Goal: Book appointment/travel/reservation

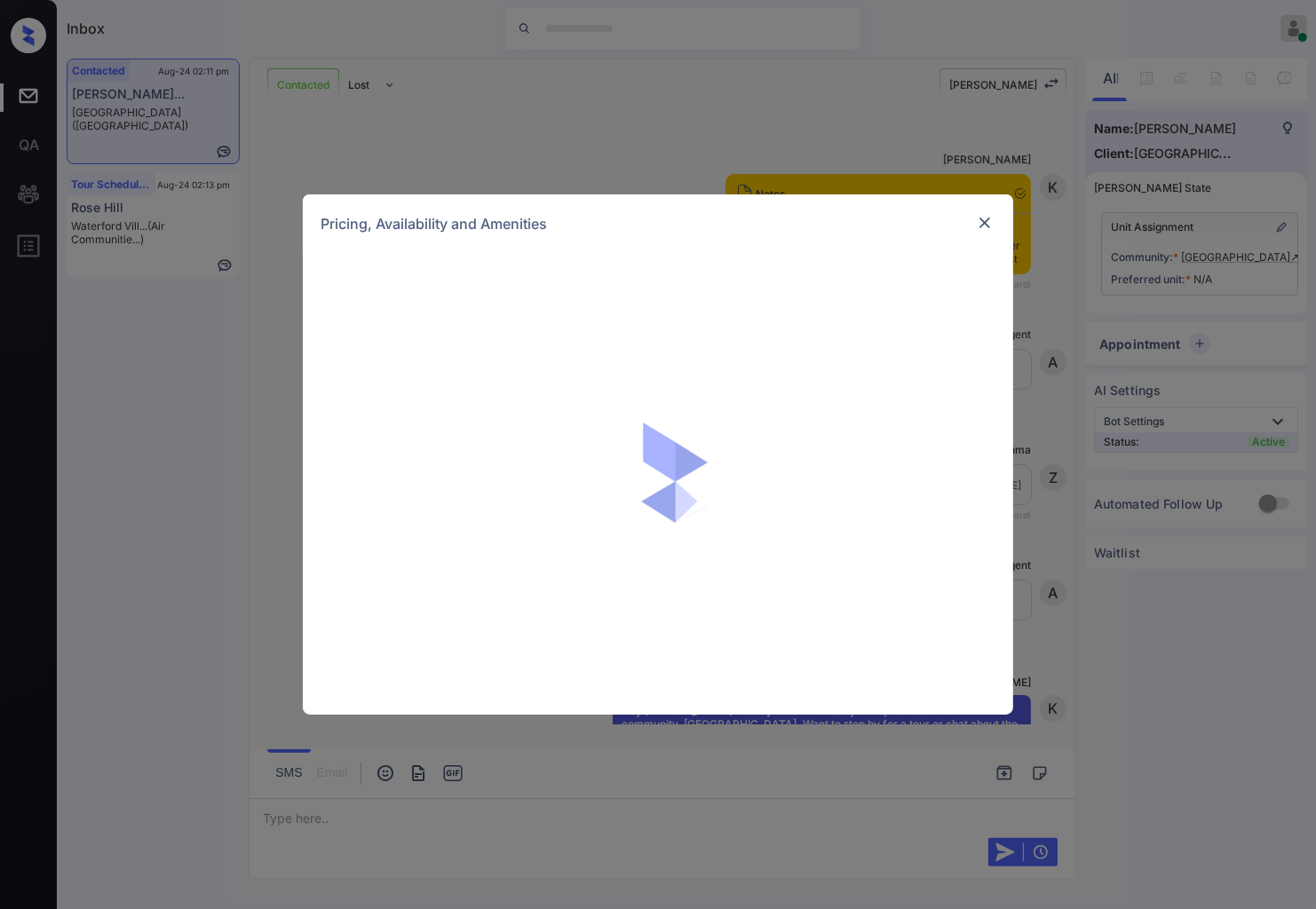
scroll to position [2504, 0]
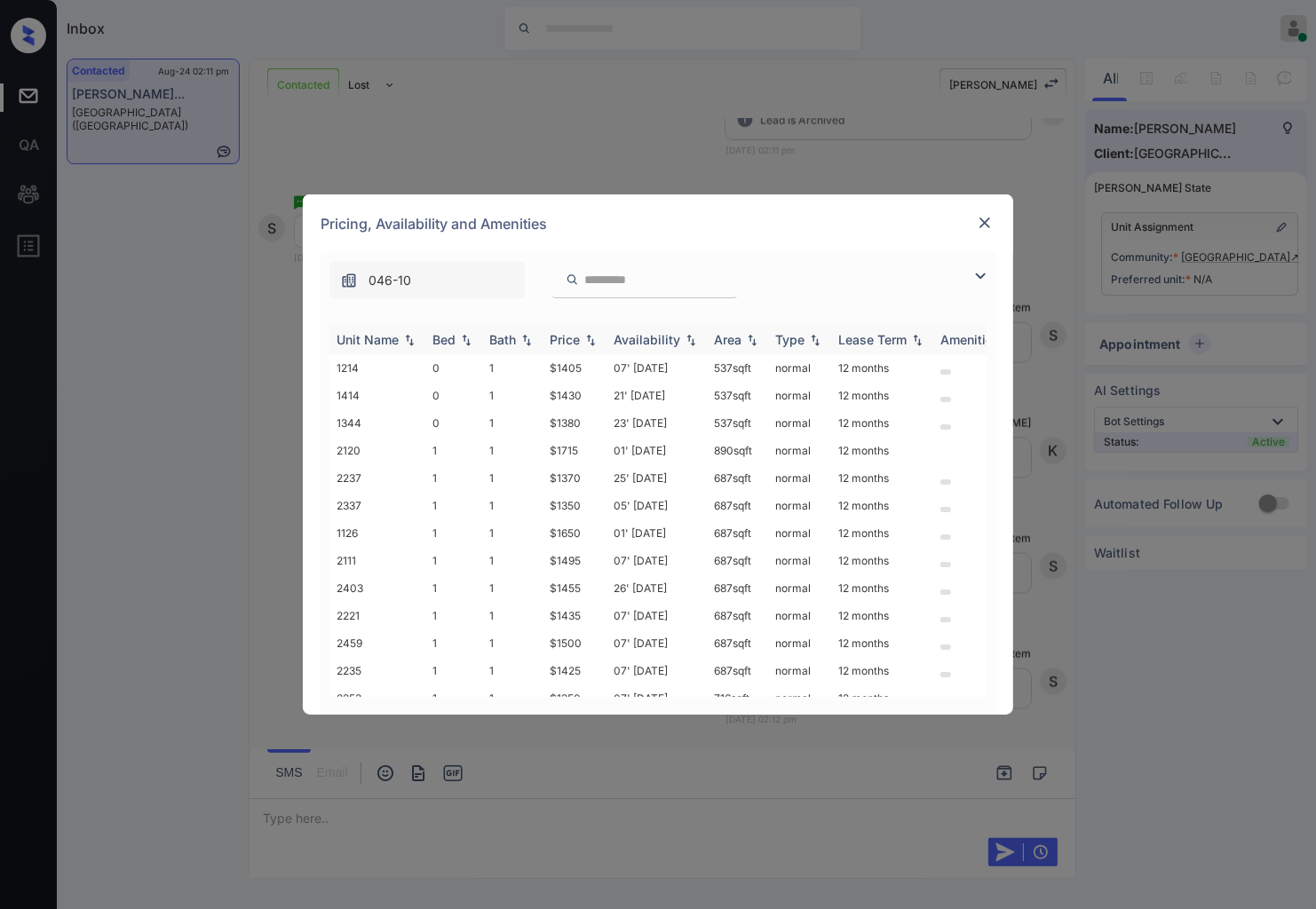
click at [598, 334] on img at bounding box center [590, 340] width 18 height 12
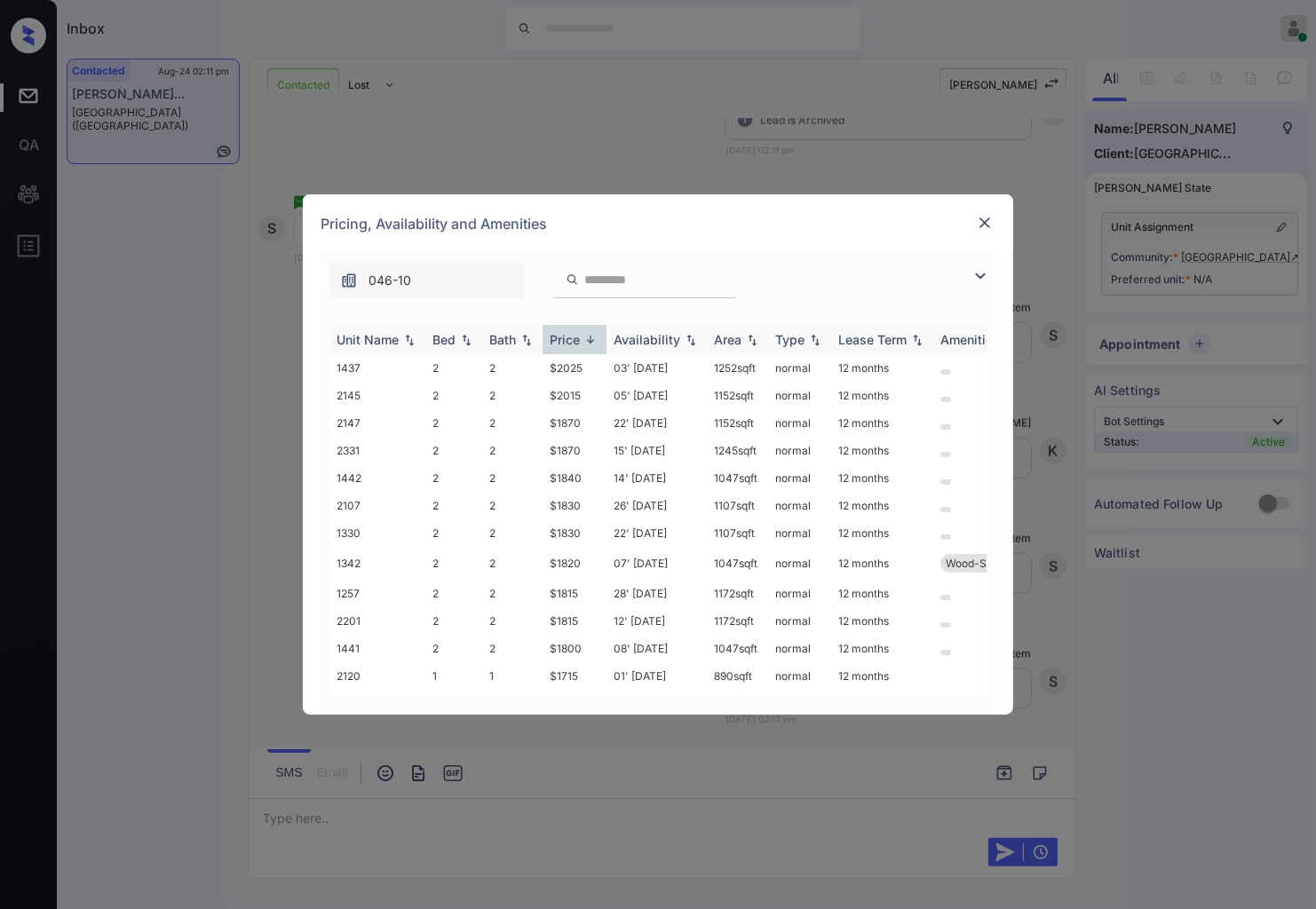
click at [598, 334] on img at bounding box center [590, 340] width 18 height 13
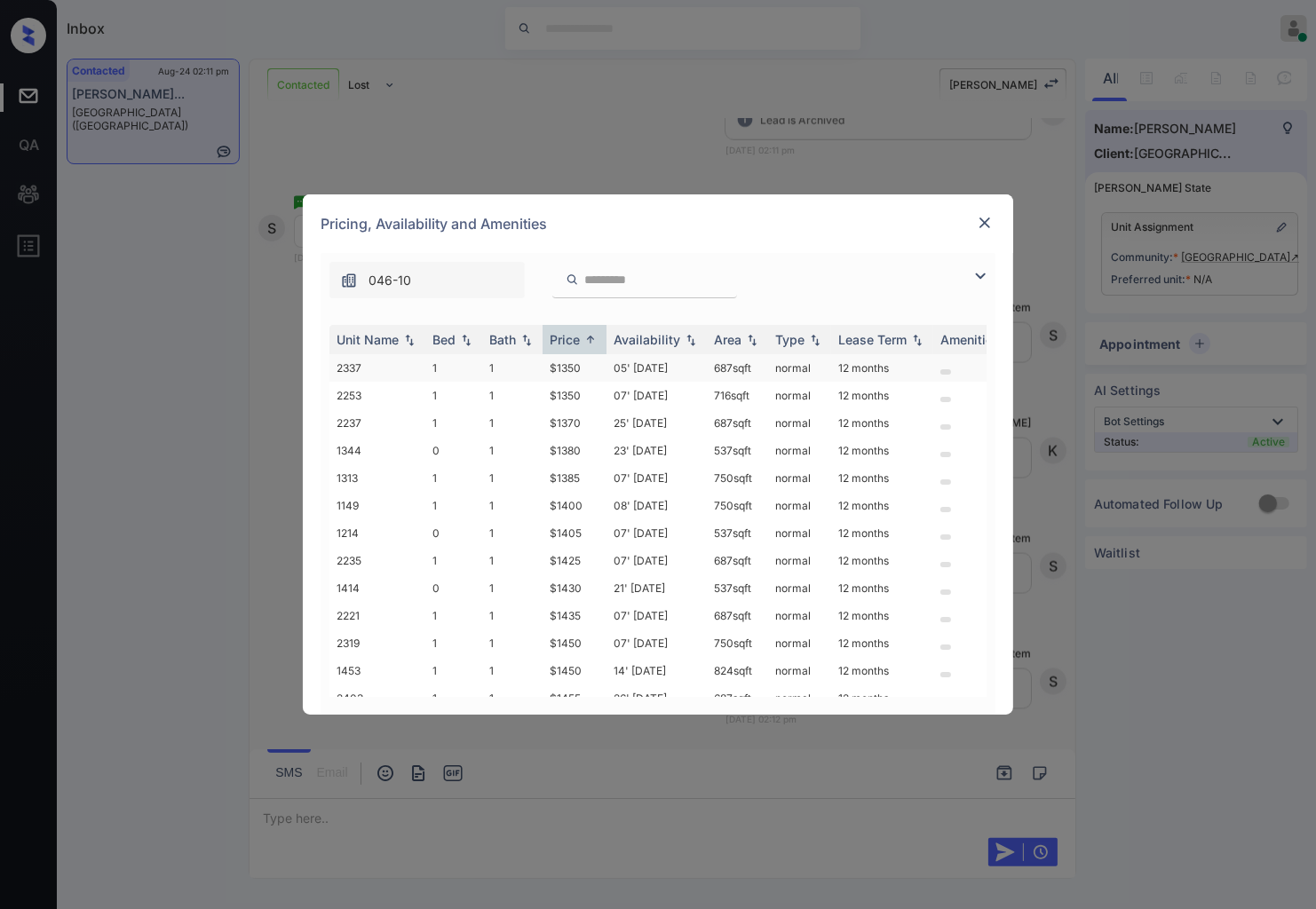
click at [582, 368] on td "$1350" at bounding box center [574, 368] width 64 height 28
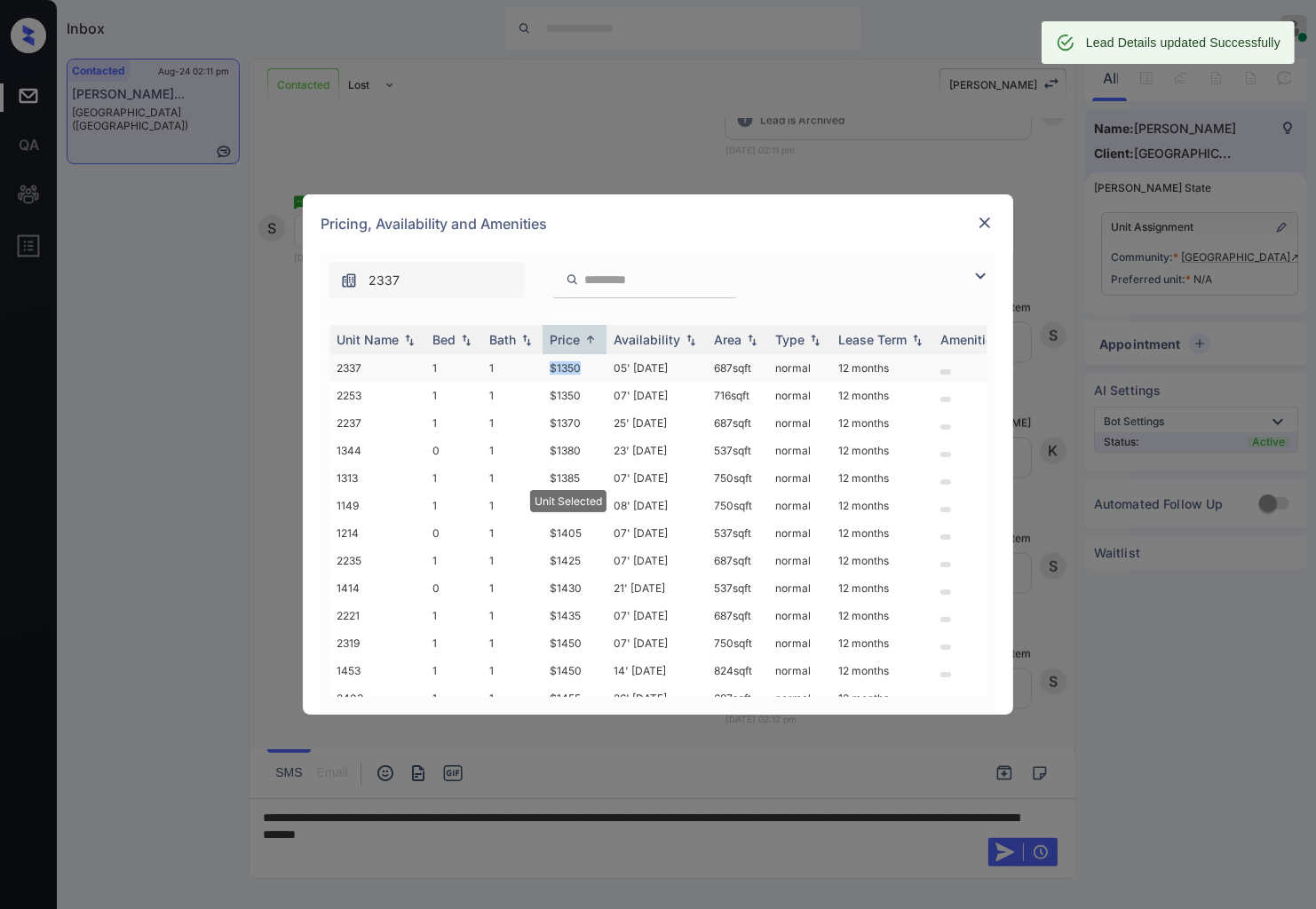
drag, startPoint x: 545, startPoint y: 371, endPoint x: 593, endPoint y: 374, distance: 48.1
click at [593, 374] on td "$1350" at bounding box center [574, 368] width 64 height 28
copy td "$1350"
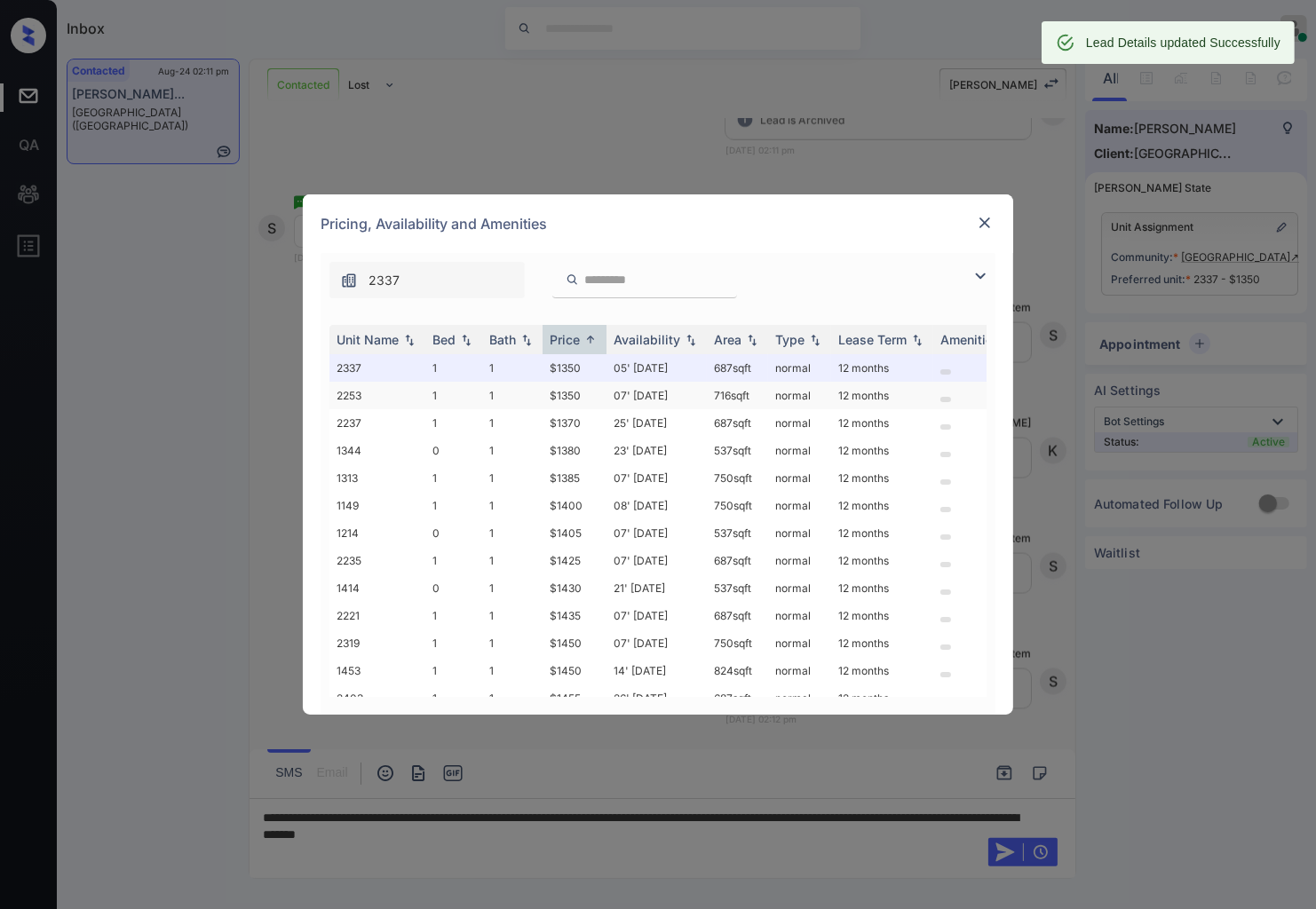
click at [539, 388] on td "1" at bounding box center [512, 395] width 60 height 28
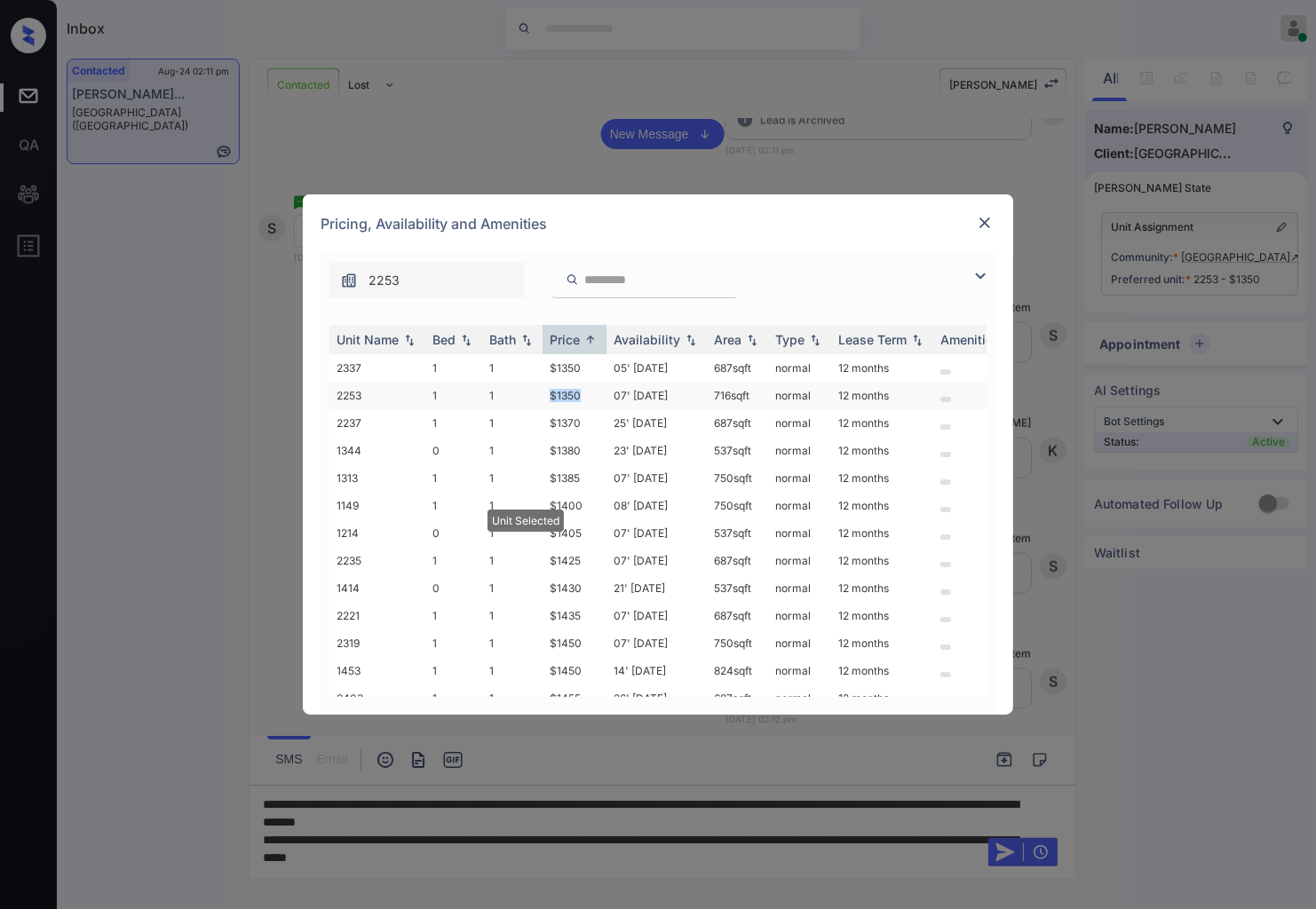
drag, startPoint x: 588, startPoint y: 394, endPoint x: 544, endPoint y: 394, distance: 44.0
click at [544, 394] on td "$1350" at bounding box center [574, 395] width 64 height 28
copy td "$1350"
click at [987, 224] on img at bounding box center [985, 222] width 18 height 18
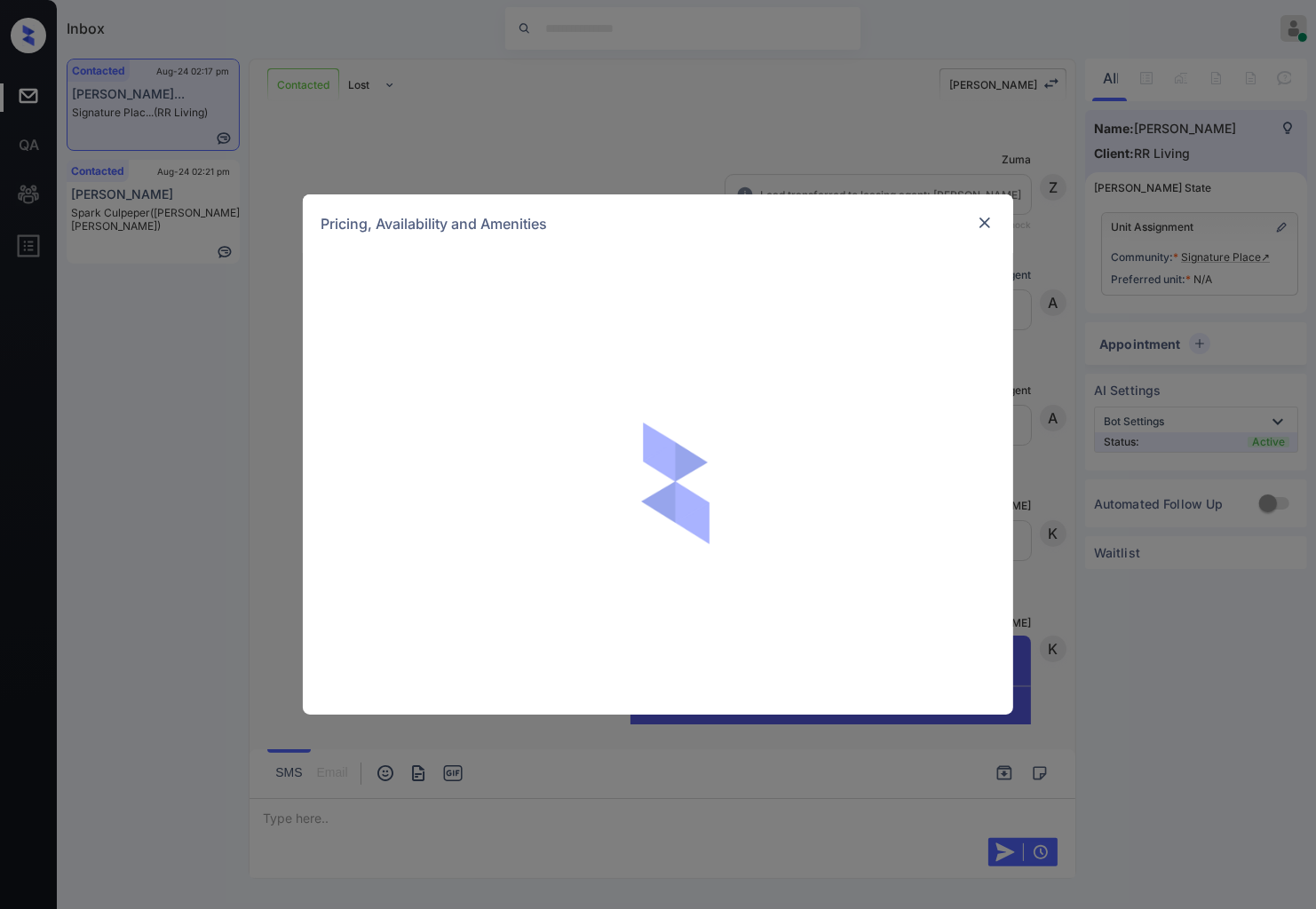
scroll to position [2685, 0]
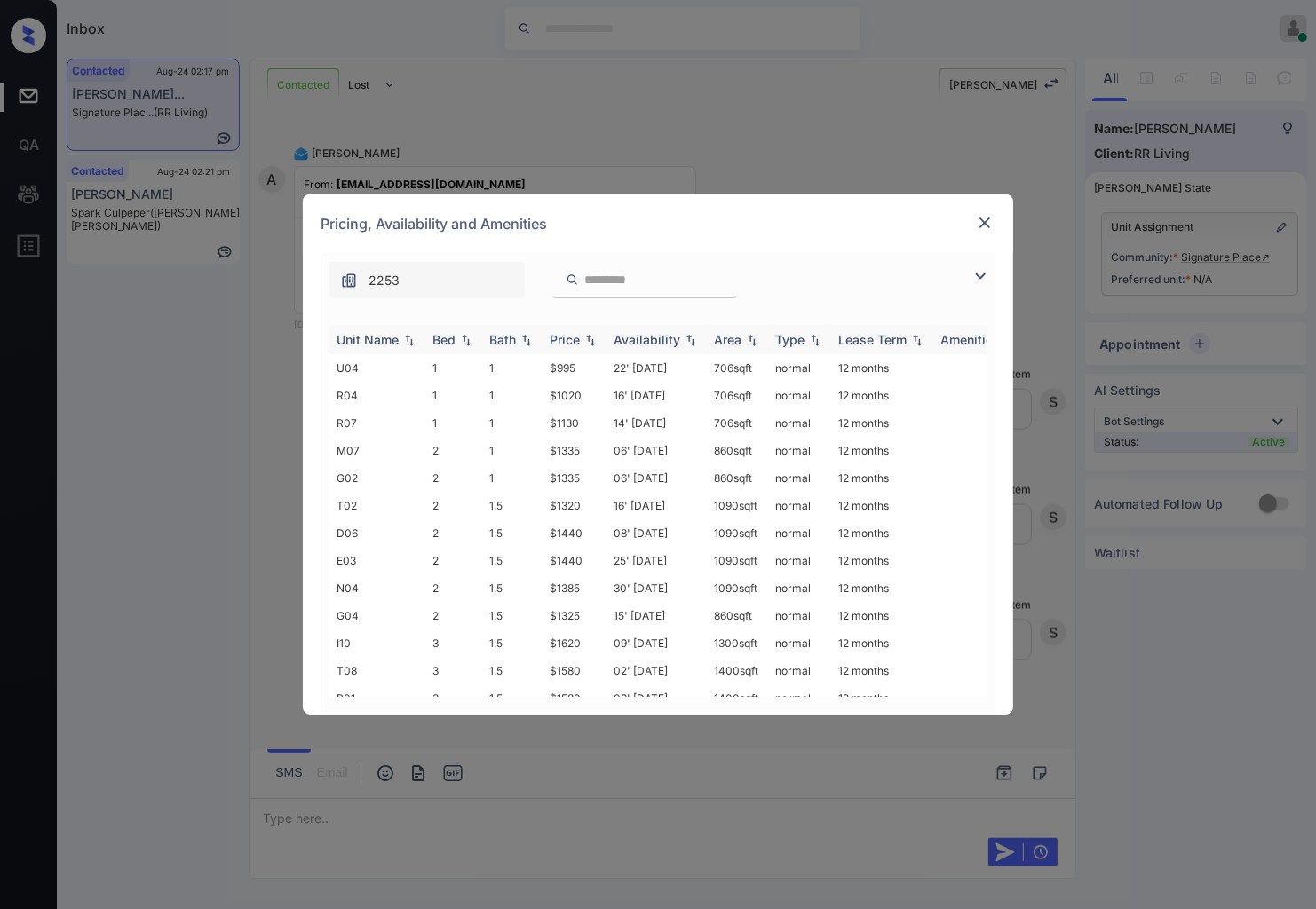
click at [588, 334] on img at bounding box center [590, 340] width 18 height 12
click at [588, 333] on img at bounding box center [590, 340] width 18 height 13
click at [592, 368] on td "$995" at bounding box center [574, 368] width 64 height 28
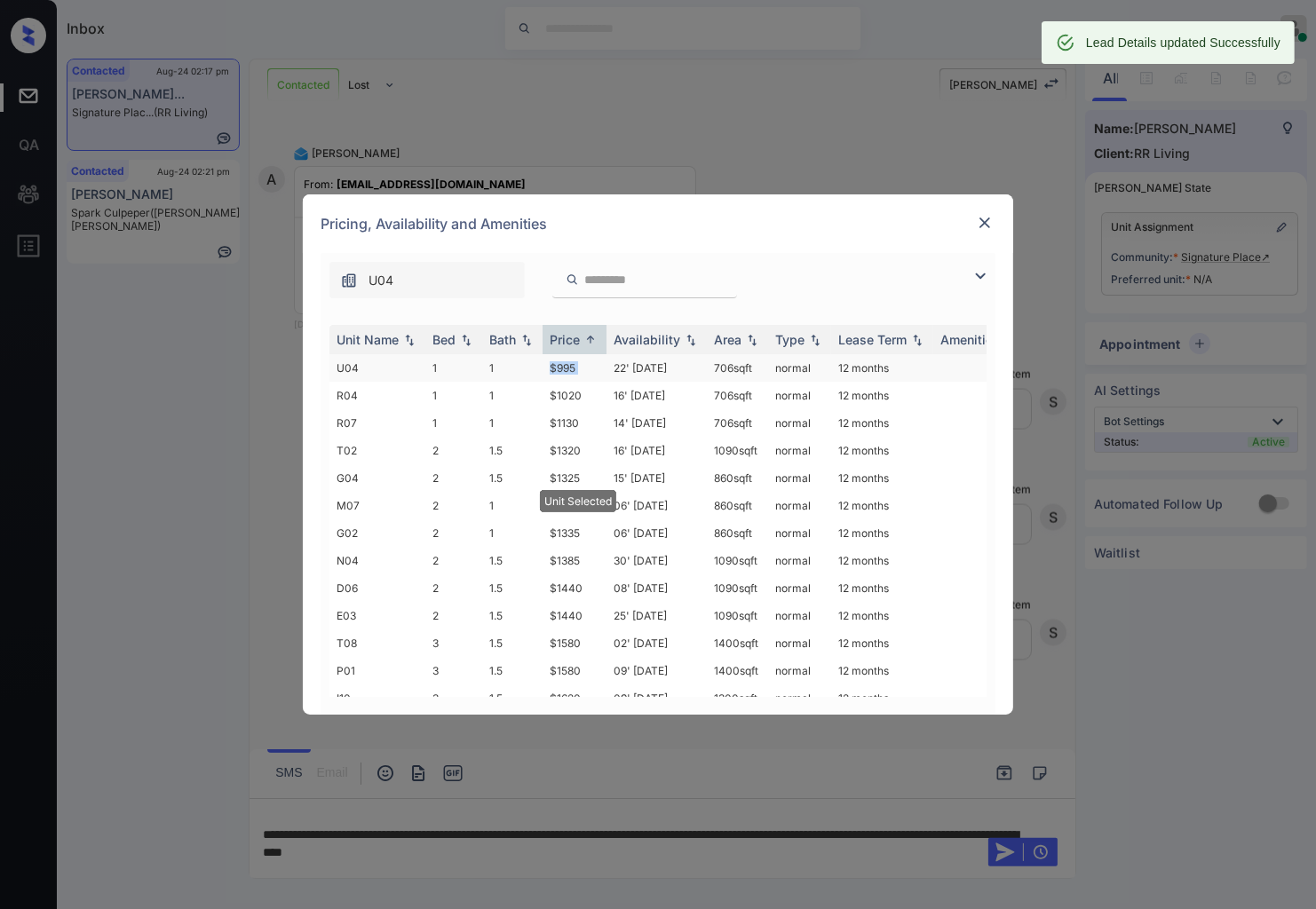
drag, startPoint x: 592, startPoint y: 368, endPoint x: 551, endPoint y: 368, distance: 41.0
click at [551, 368] on td "$995" at bounding box center [574, 368] width 64 height 28
copy td "$995"
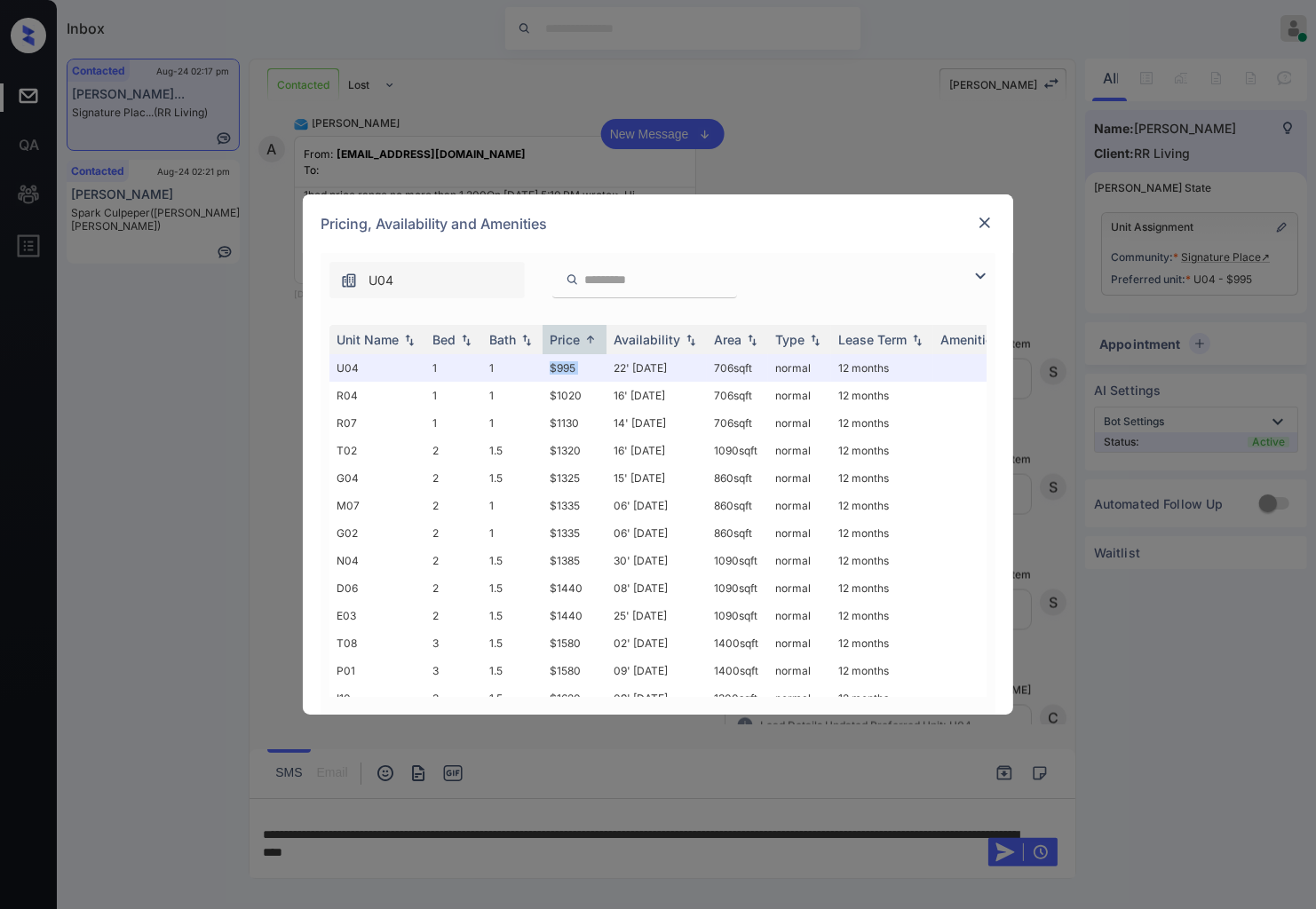
click at [982, 223] on img at bounding box center [985, 222] width 18 height 18
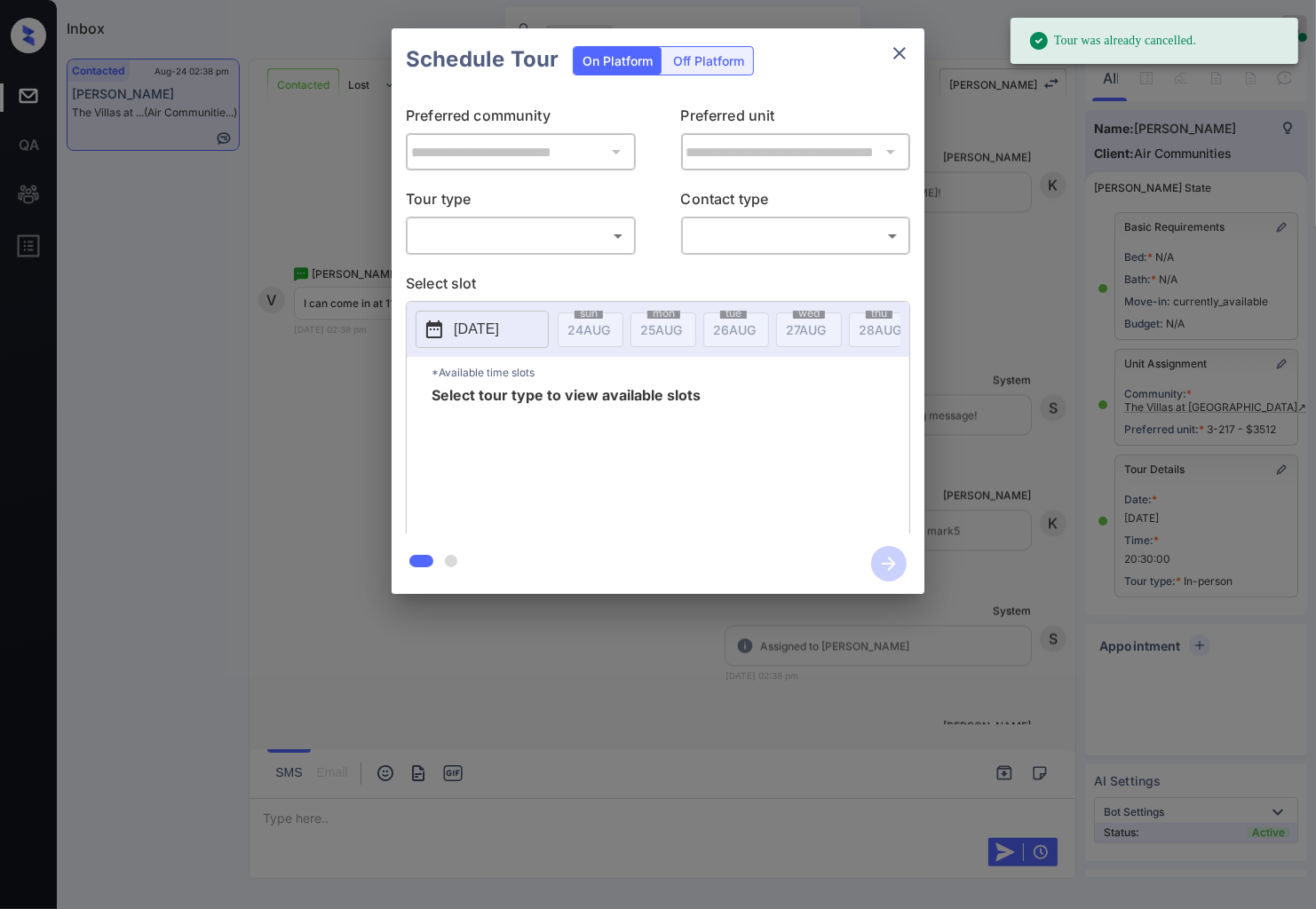
scroll to position [9, 0]
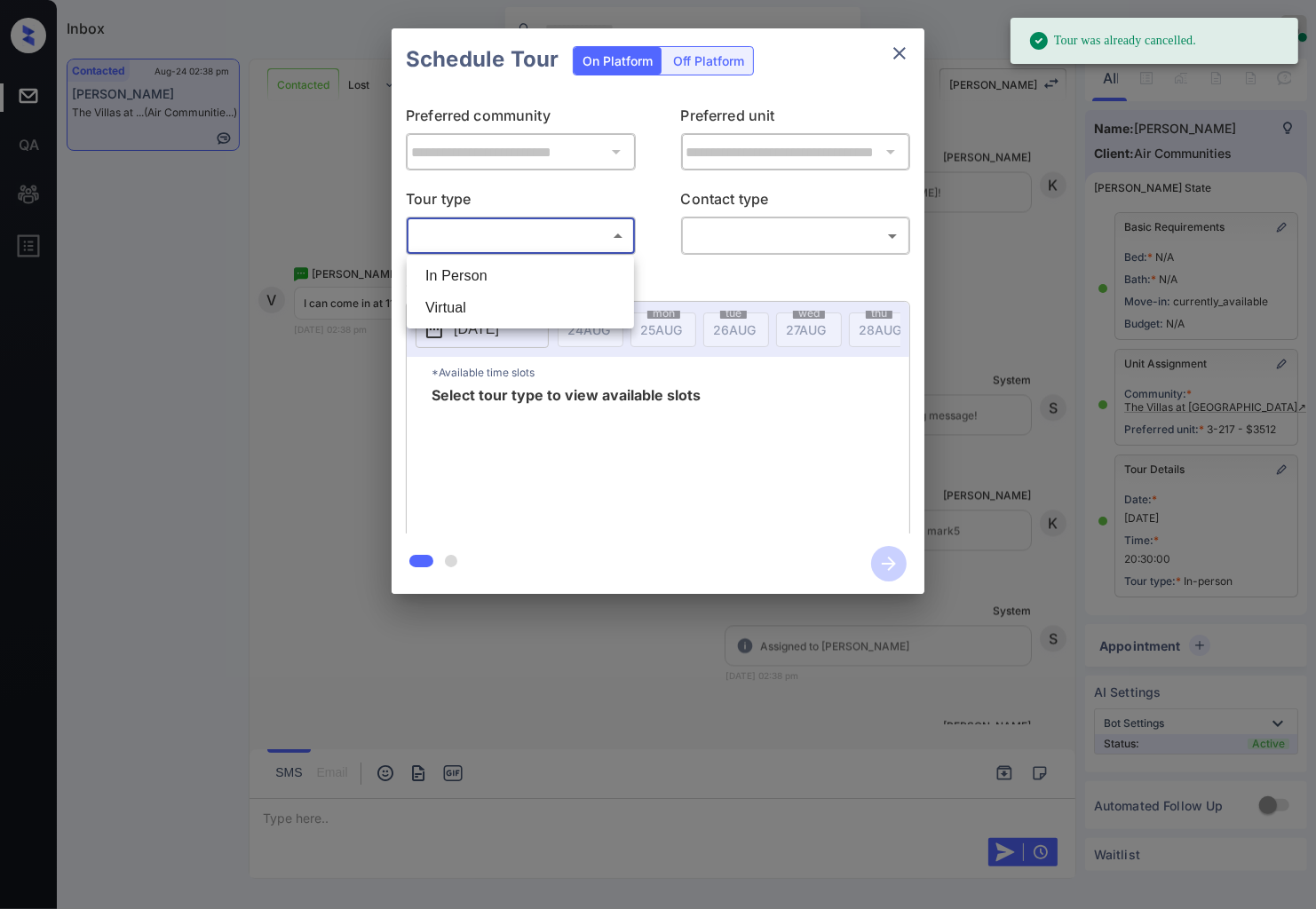
click at [605, 237] on body "Tour was already cancelled. Inbox Caroline Dacanay Online Set yourself offline …" at bounding box center [658, 454] width 1316 height 909
click at [602, 273] on li "In Person" at bounding box center [520, 276] width 219 height 32
type input "********"
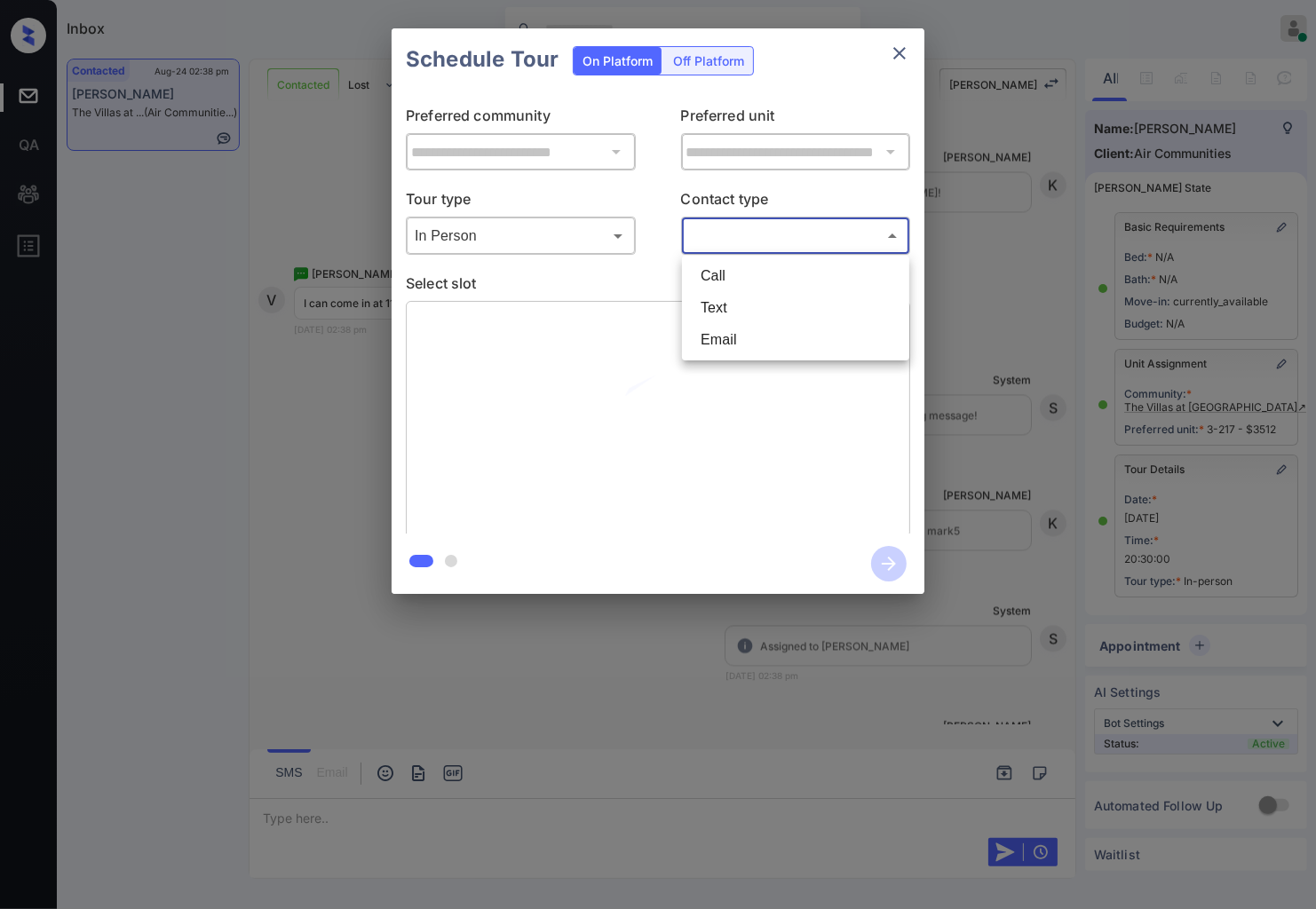
click at [760, 243] on body "Inbox Caroline Dacanay Online Set yourself offline Set yourself on break Profil…" at bounding box center [658, 454] width 1316 height 909
click at [764, 295] on li "Text" at bounding box center [796, 308] width 219 height 32
type input "****"
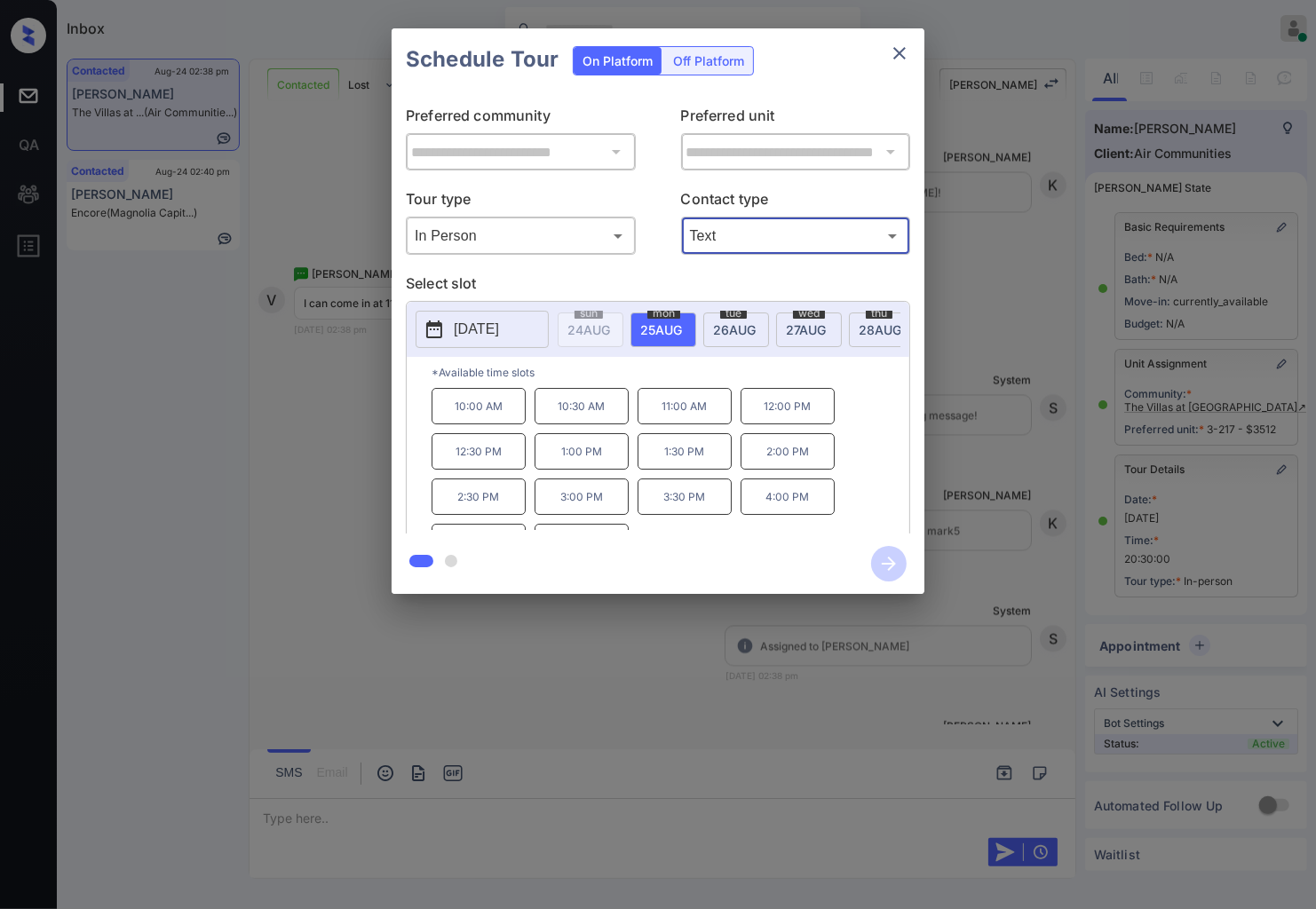
click at [342, 393] on div "**********" at bounding box center [658, 311] width 1316 height 622
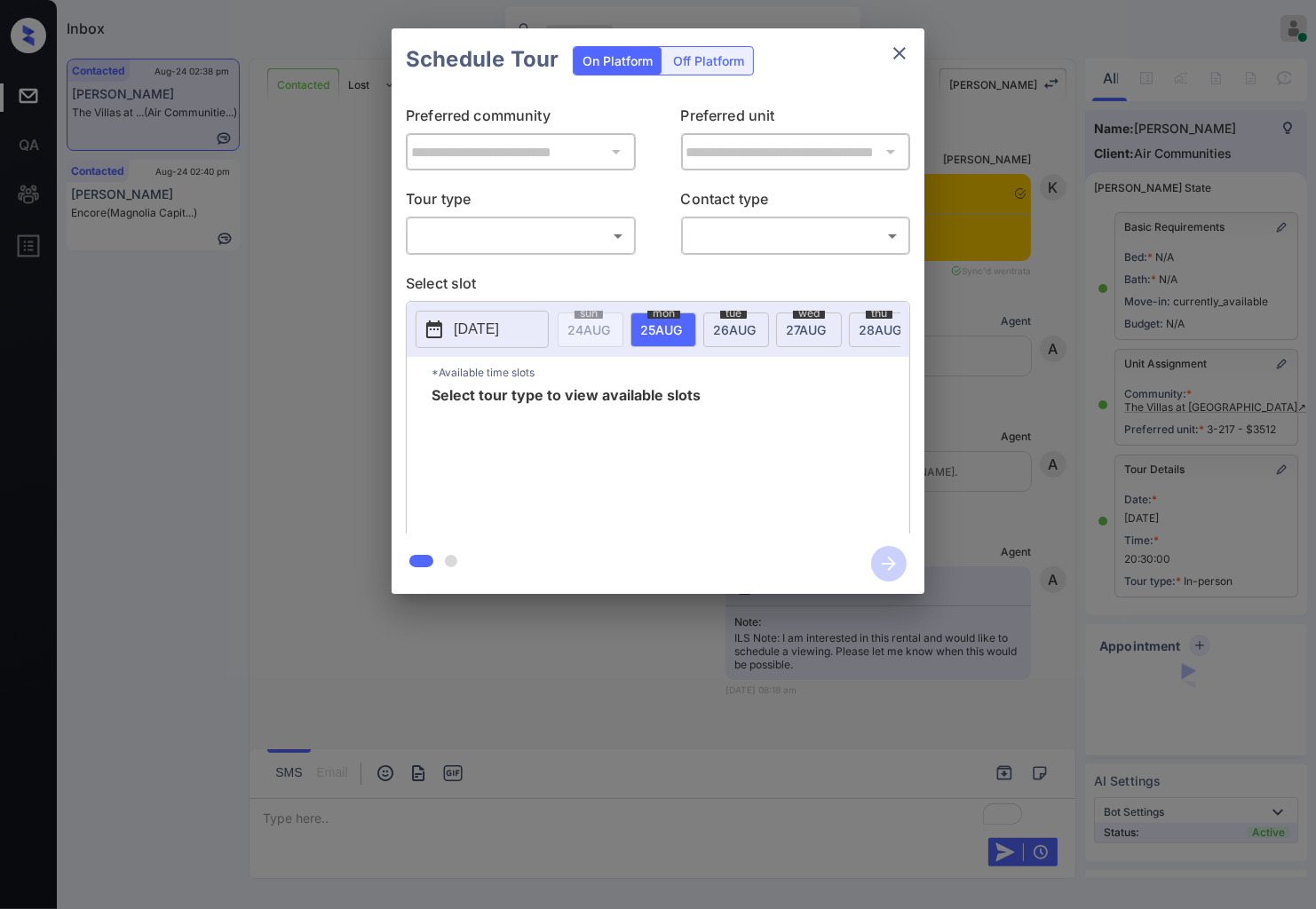
scroll to position [9, 0]
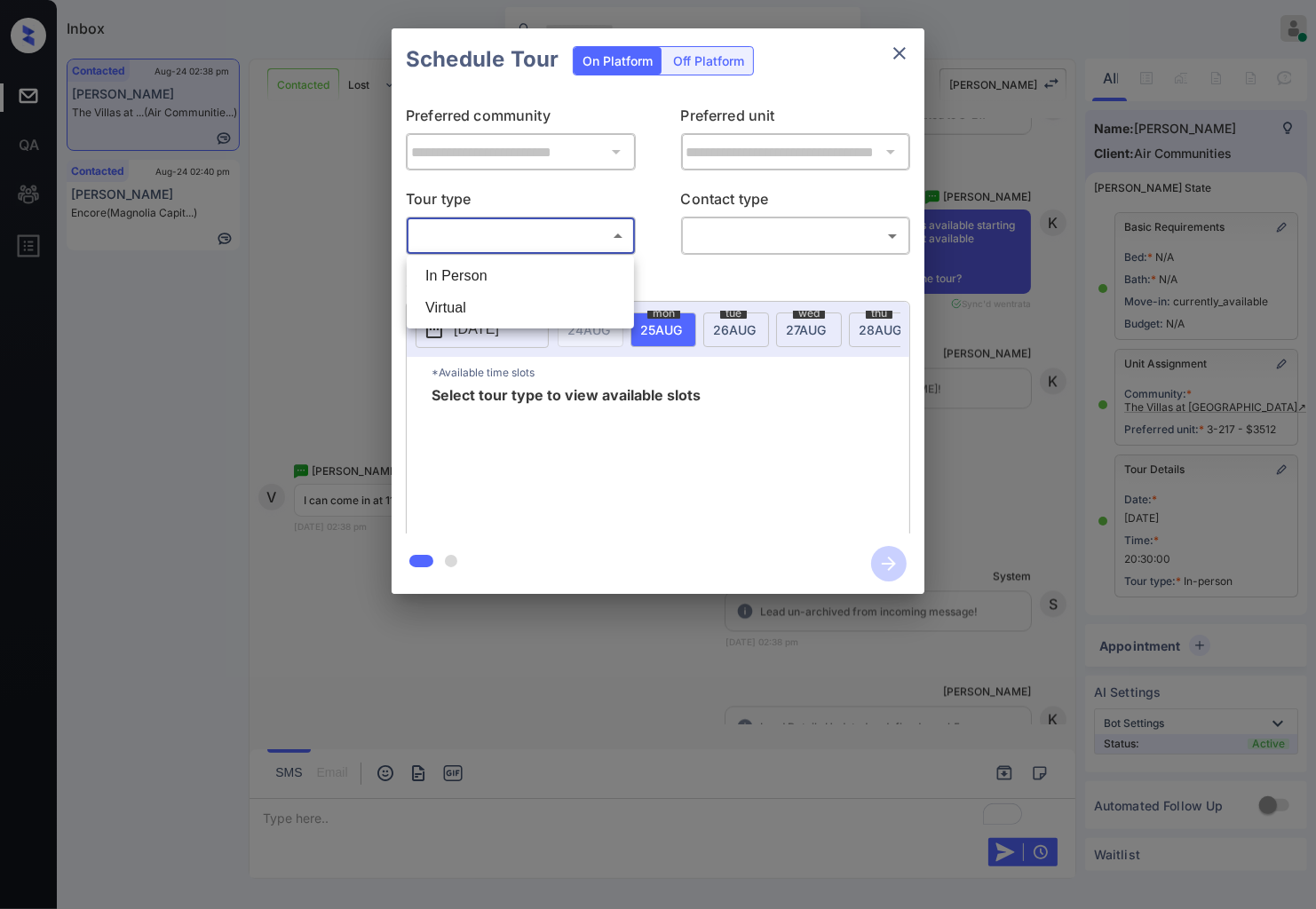
click at [530, 242] on body "Inbox [PERSON_NAME] Online Set yourself offline Set yourself on break Profile S…" at bounding box center [658, 454] width 1316 height 909
click at [531, 276] on li "In Person" at bounding box center [520, 276] width 219 height 32
type input "********"
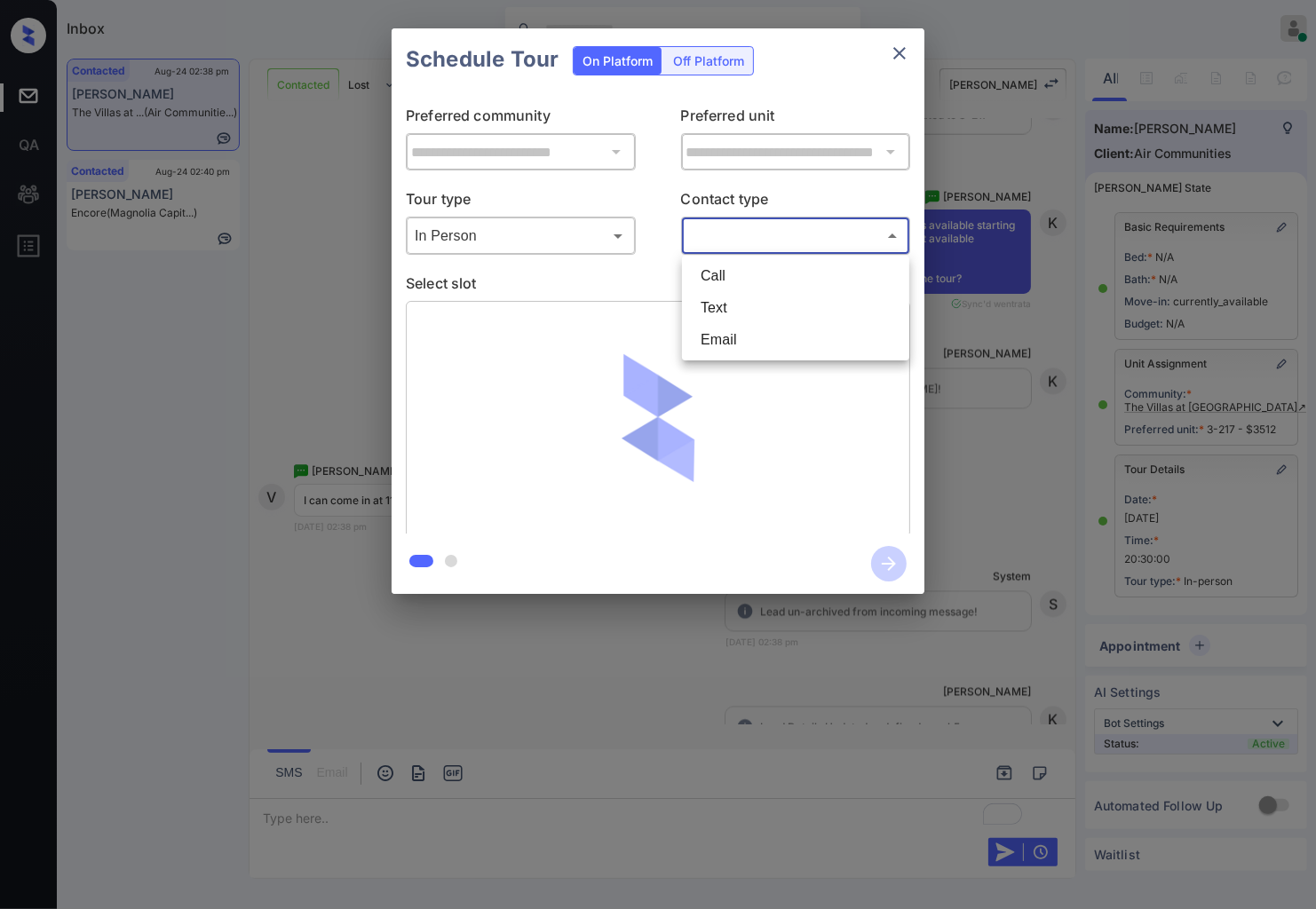
click at [818, 241] on body "Inbox [PERSON_NAME] Online Set yourself offline Set yourself on break Profile S…" at bounding box center [658, 454] width 1316 height 909
click at [788, 306] on li "Text" at bounding box center [796, 308] width 219 height 32
type input "****"
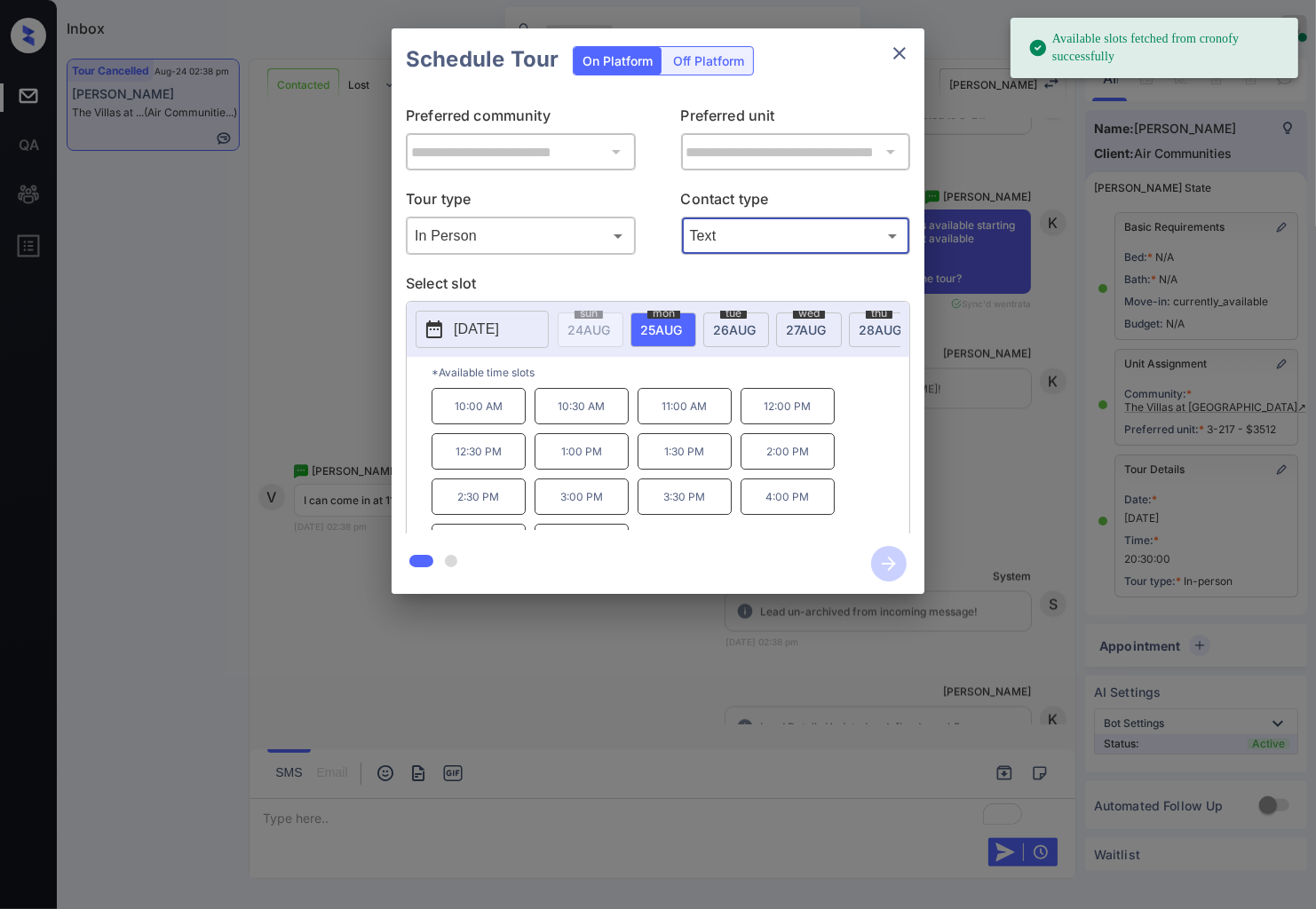
click at [696, 418] on p "11:00 AM" at bounding box center [684, 406] width 94 height 36
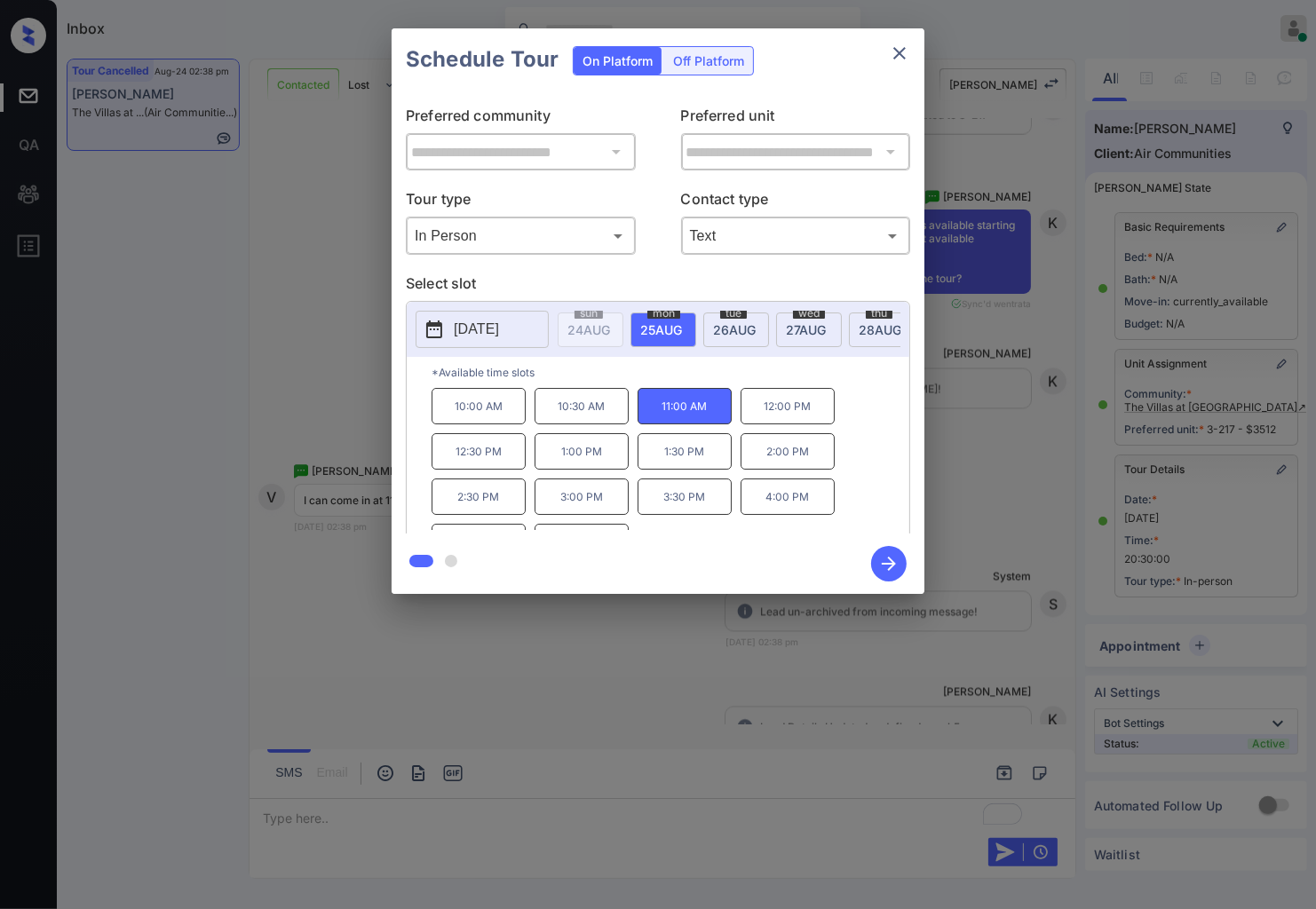
click at [889, 569] on icon "button" at bounding box center [889, 563] width 14 height 14
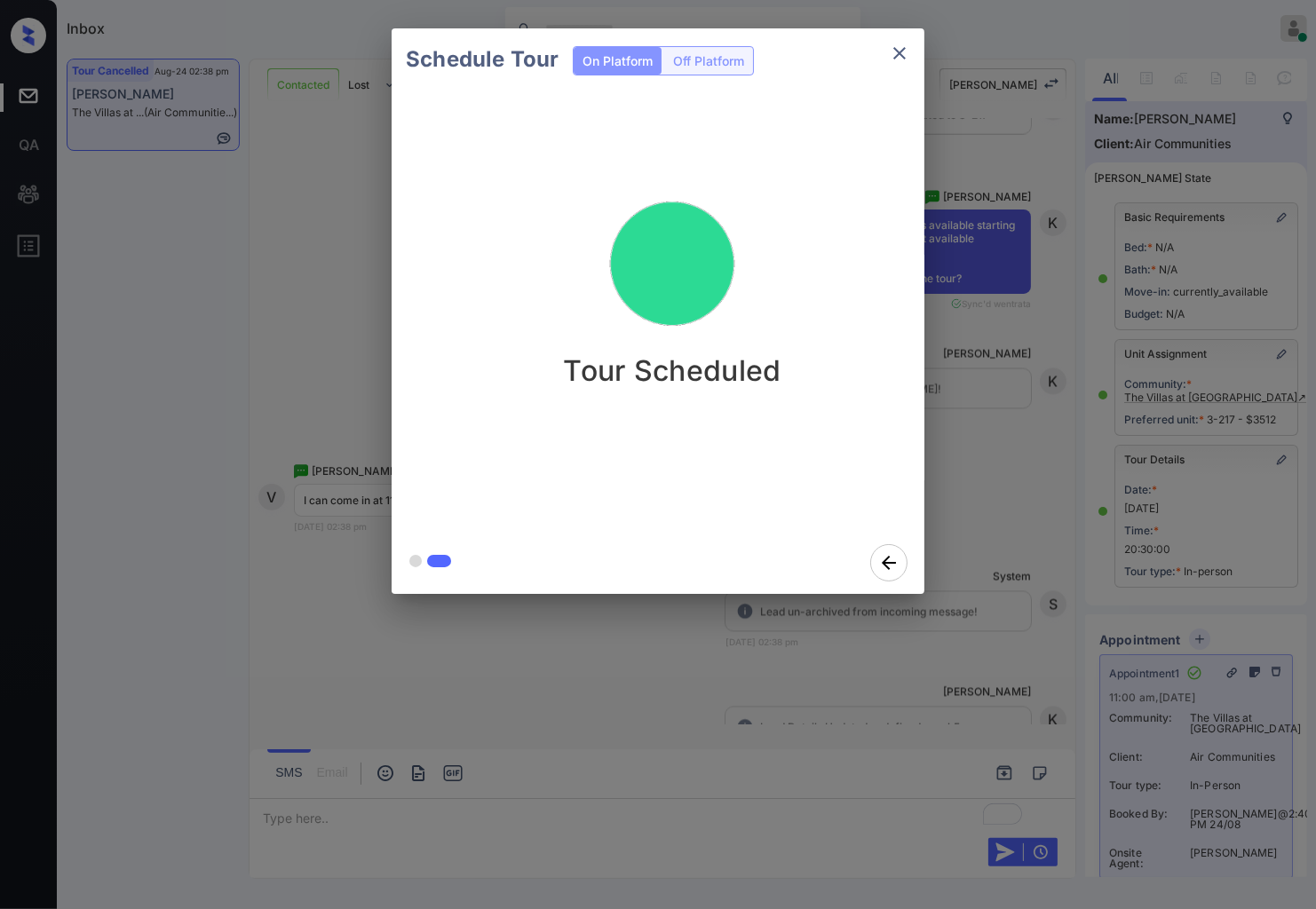
click at [1084, 593] on div "Schedule Tour On Platform Off Platform Tour Scheduled" at bounding box center [658, 311] width 1316 height 622
